Goal: Transaction & Acquisition: Purchase product/service

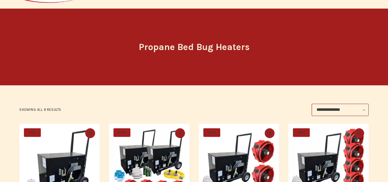
scroll to position [223, 0]
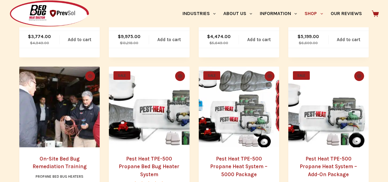
click at [199, 67] on img "Pest Heat TPE-500 Propane Heat System - 5000 Package" at bounding box center [239, 107] width 80 height 80
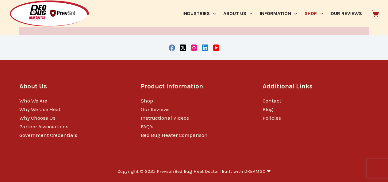
scroll to position [1638, 0]
click at [263, 104] on link "Contact" at bounding box center [272, 101] width 19 height 6
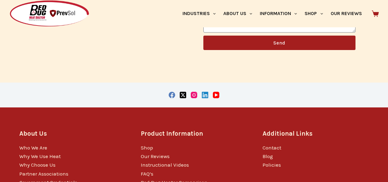
scroll to position [284, 0]
